Goal: Transaction & Acquisition: Purchase product/service

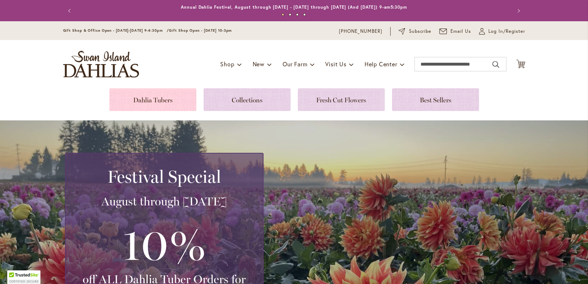
click at [152, 101] on link at bounding box center [152, 99] width 87 height 23
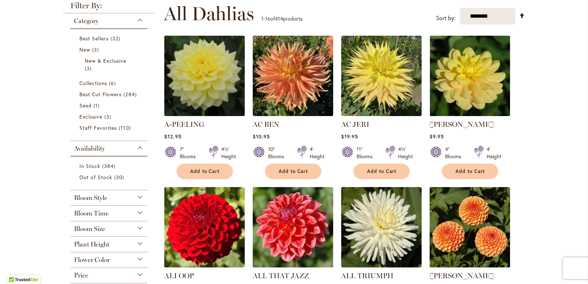
scroll to position [72, 0]
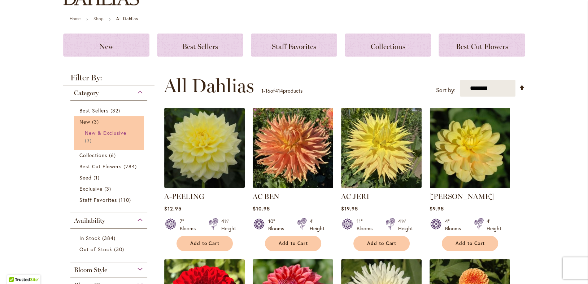
click at [118, 135] on span "New & Exclusive" at bounding box center [106, 133] width 42 height 7
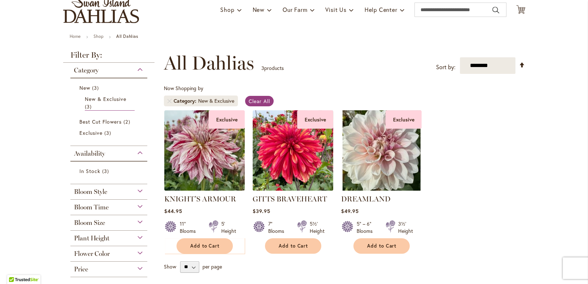
scroll to position [72, 0]
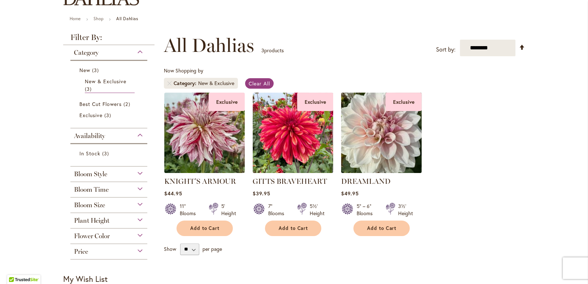
click at [399, 144] on img at bounding box center [381, 133] width 84 height 84
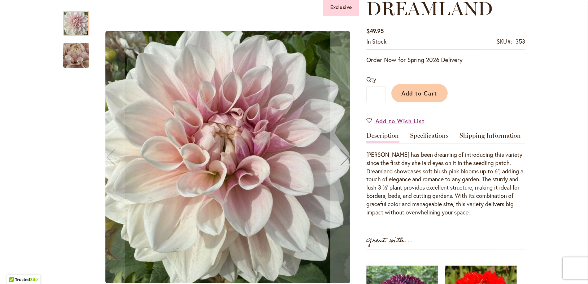
scroll to position [108, 0]
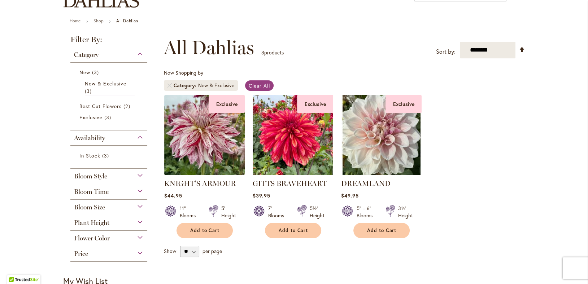
scroll to position [72, 0]
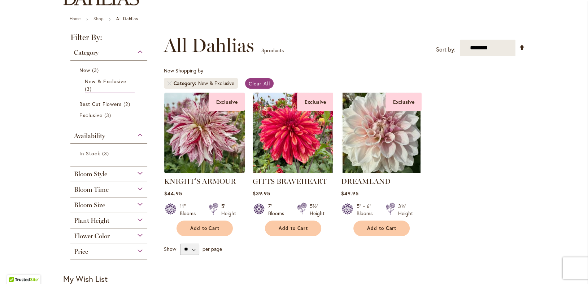
click at [113, 202] on div "Bloom Size" at bounding box center [108, 204] width 77 height 12
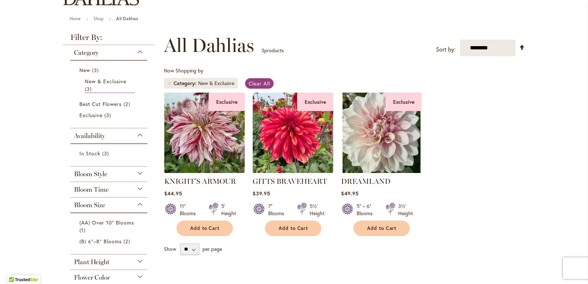
scroll to position [108, 0]
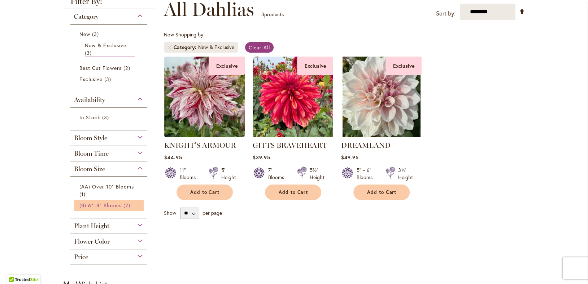
click at [103, 202] on span "(B) 6"–8" Blooms" at bounding box center [100, 205] width 43 height 7
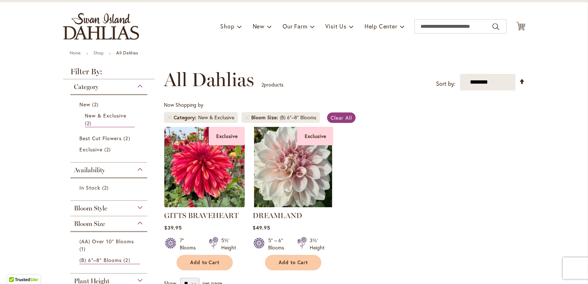
scroll to position [72, 0]
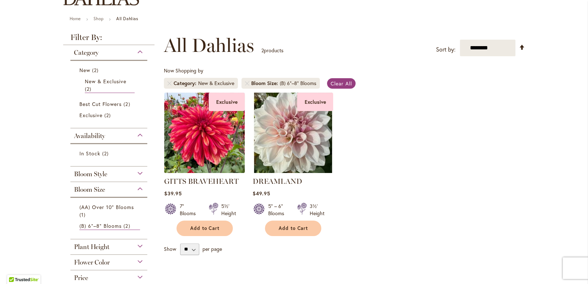
click at [196, 142] on img at bounding box center [204, 133] width 84 height 84
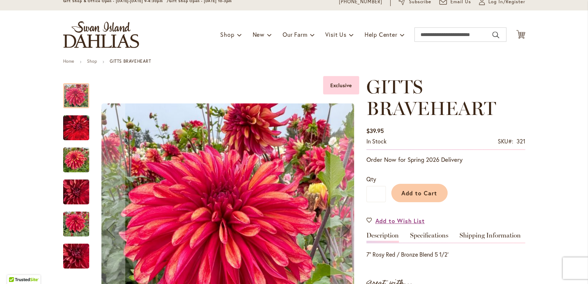
scroll to position [72, 0]
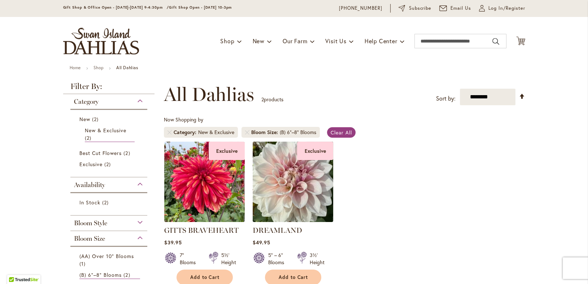
scroll to position [36, 0]
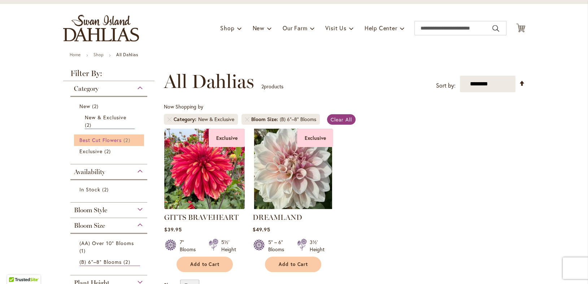
click at [115, 137] on span "Best Cut Flowers" at bounding box center [100, 140] width 43 height 7
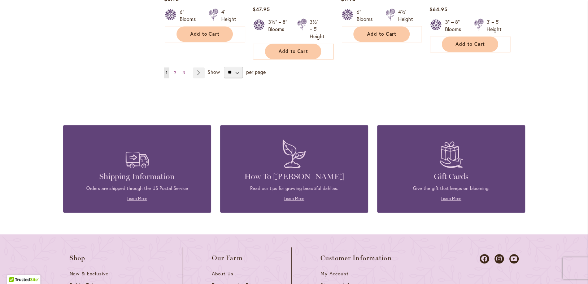
scroll to position [722, 0]
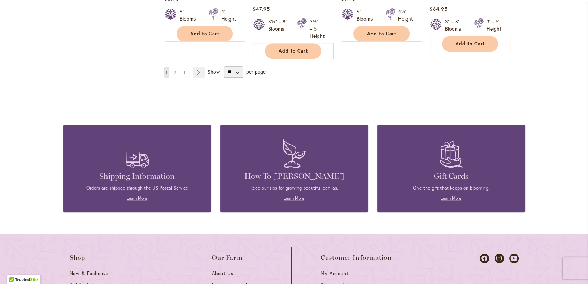
click at [174, 74] on span "2" at bounding box center [175, 72] width 2 height 5
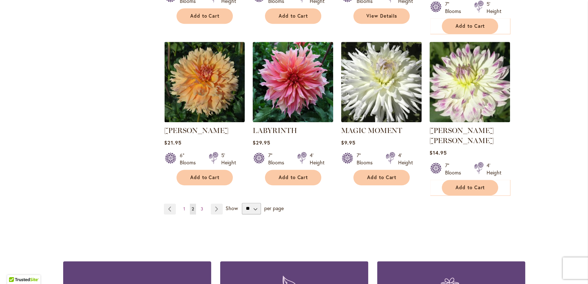
scroll to position [613, 0]
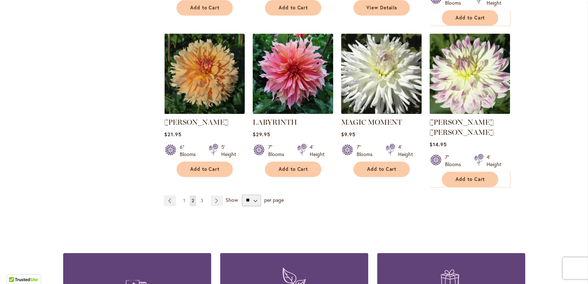
click at [201, 198] on span "3" at bounding box center [202, 200] width 3 height 5
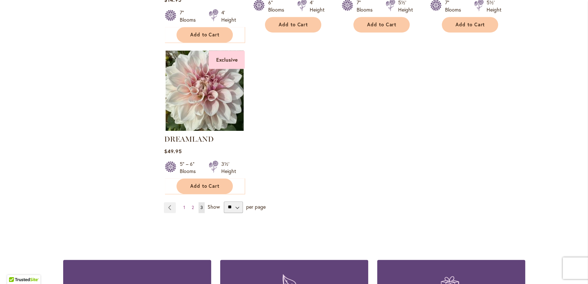
scroll to position [613, 0]
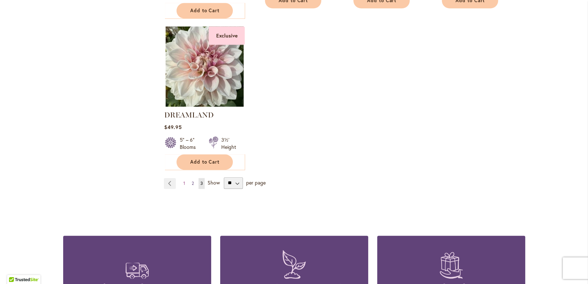
click at [190, 178] on link "Page 2" at bounding box center [193, 183] width 6 height 11
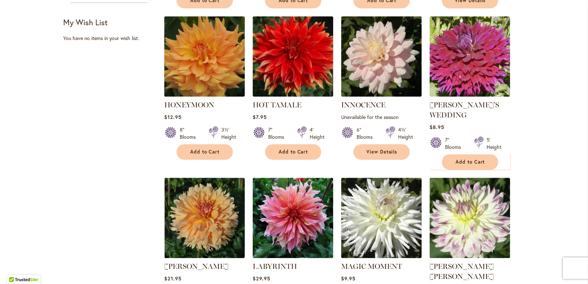
scroll to position [577, 0]
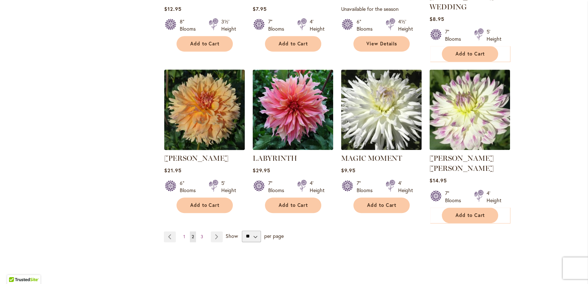
click at [214, 123] on img at bounding box center [204, 109] width 84 height 84
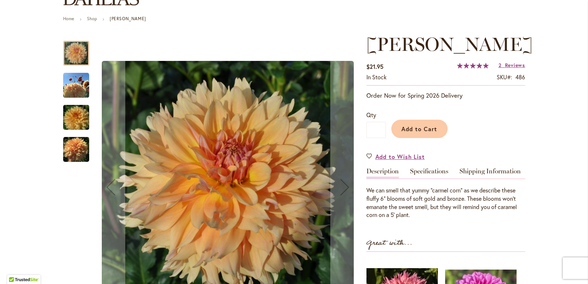
scroll to position [144, 0]
